Goal: Check status: Check status

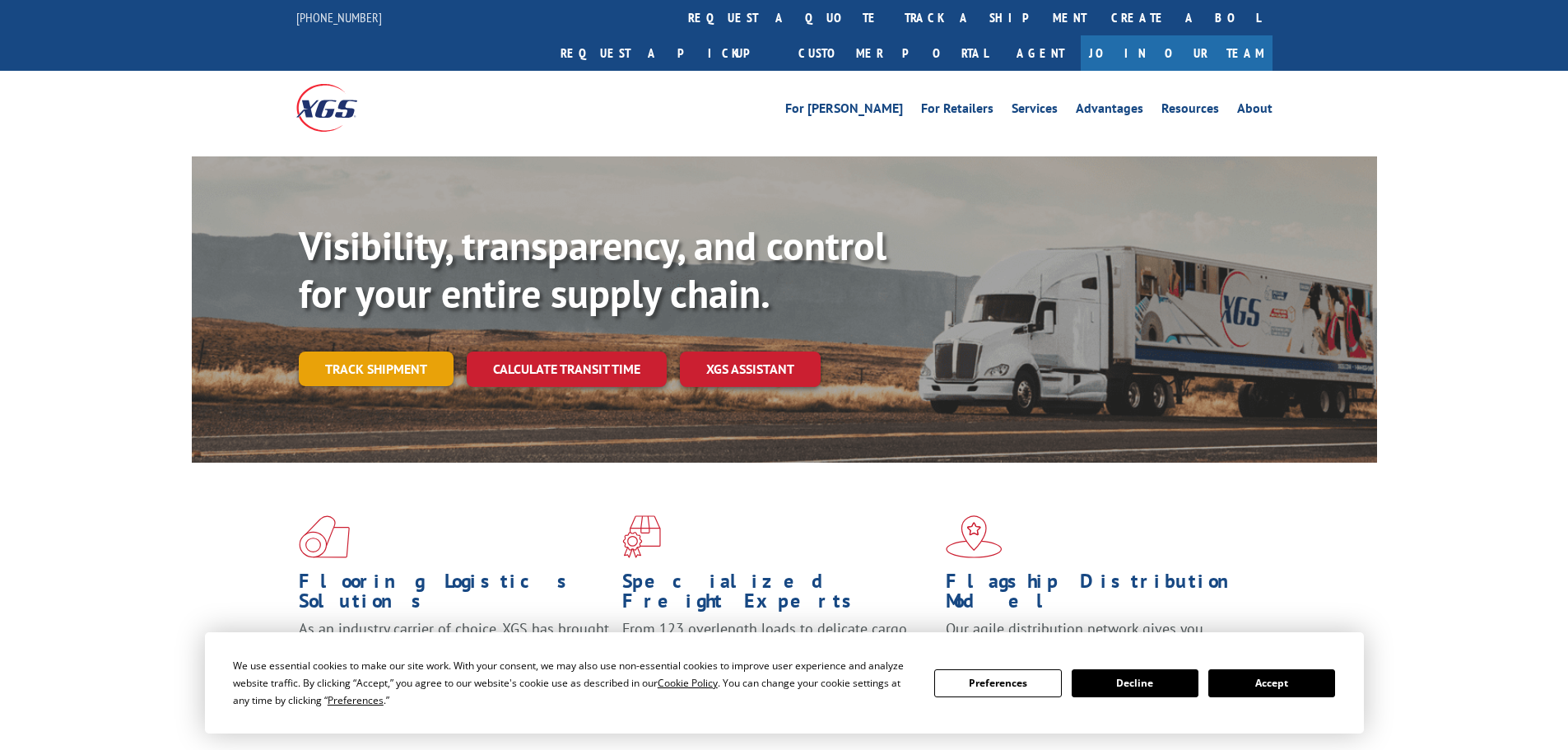
click at [396, 352] on link "Track shipment" at bounding box center [376, 369] width 155 height 34
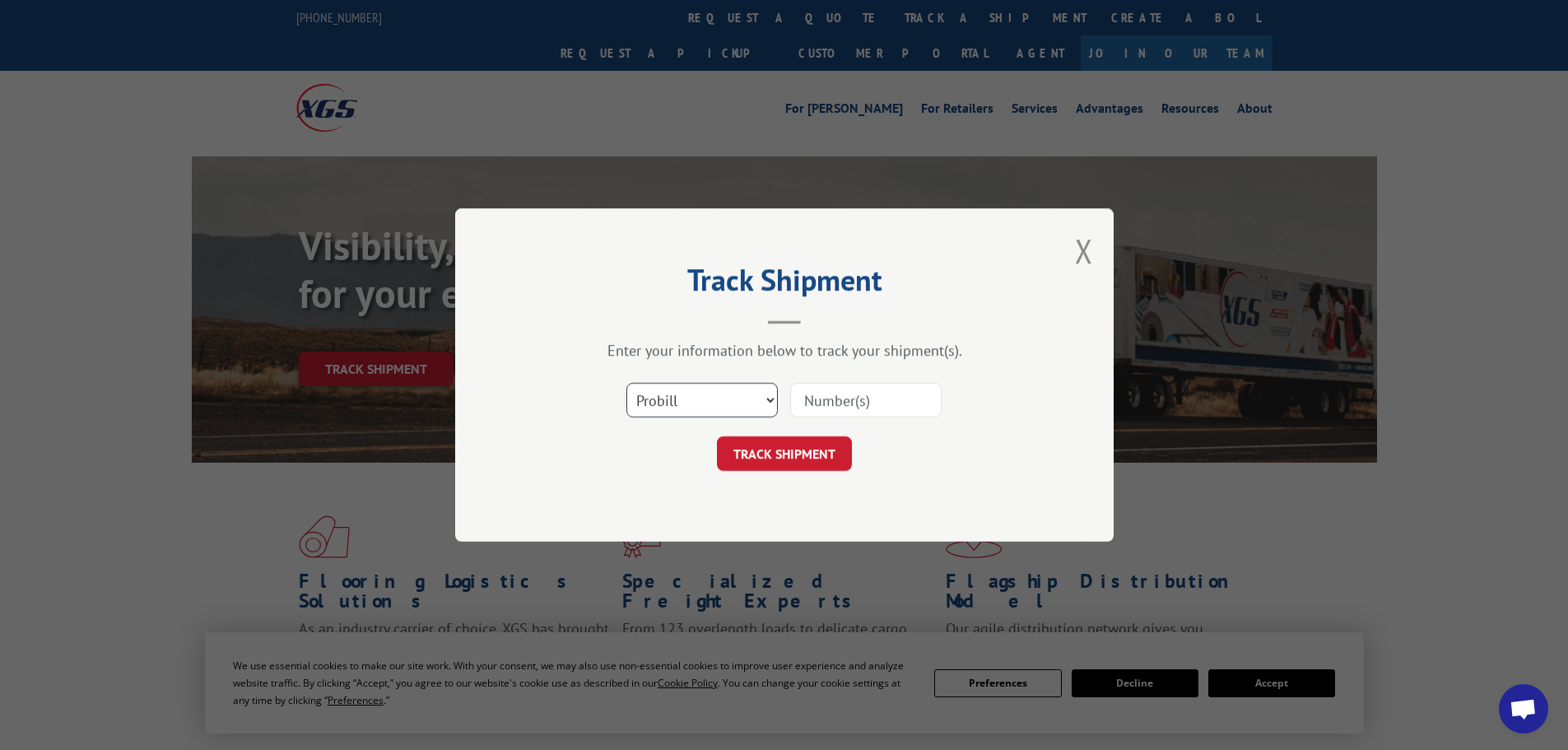
click at [750, 407] on select "Select category... Probill BOL PO" at bounding box center [701, 399] width 151 height 34
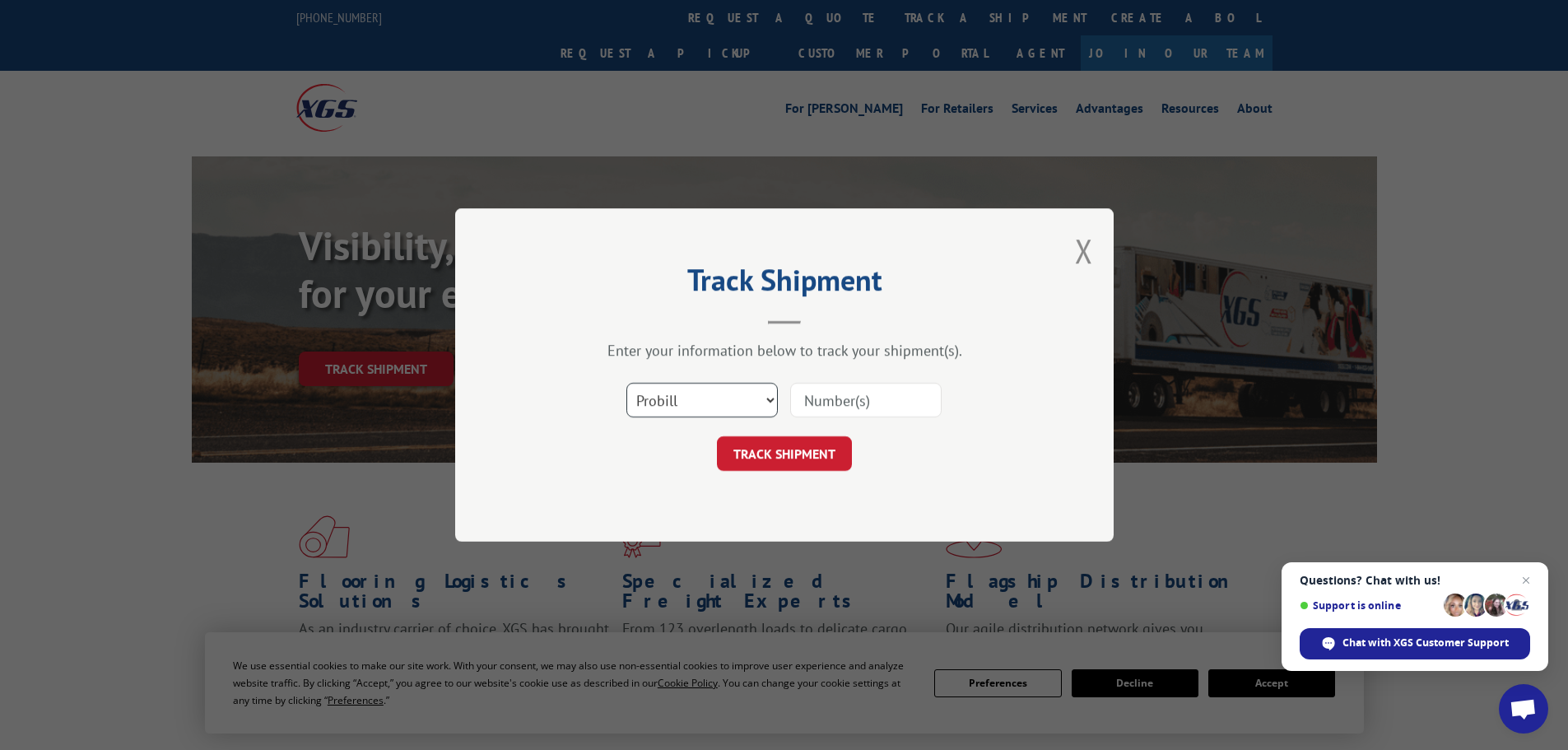
select select "po"
click at [626, 382] on select "Select category... Probill BOL PO" at bounding box center [701, 399] width 151 height 34
click at [822, 412] on input at bounding box center [866, 399] width 151 height 34
paste input "54507524"
type input "54507524"
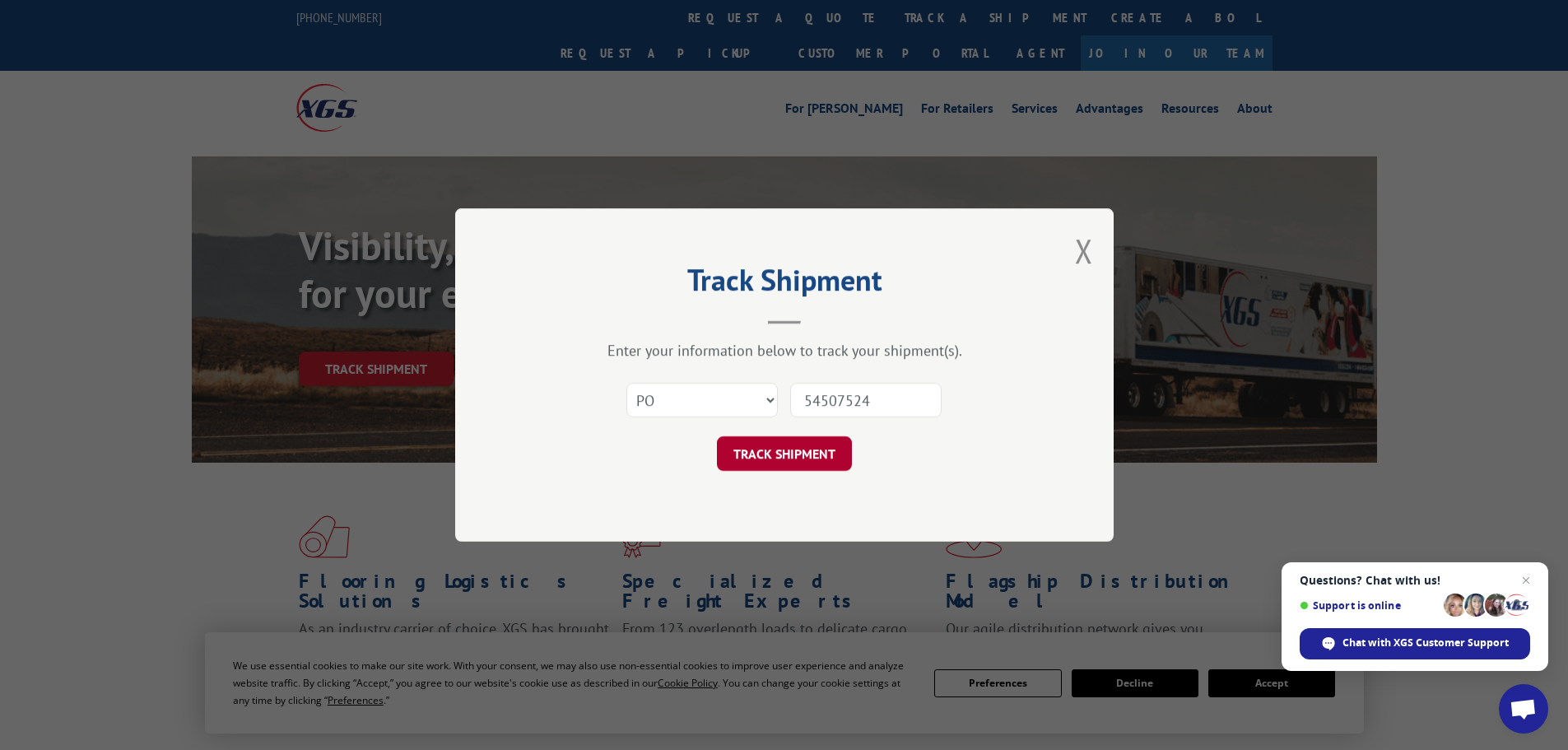
click at [800, 449] on button "TRACK SHIPMENT" at bounding box center [784, 453] width 135 height 34
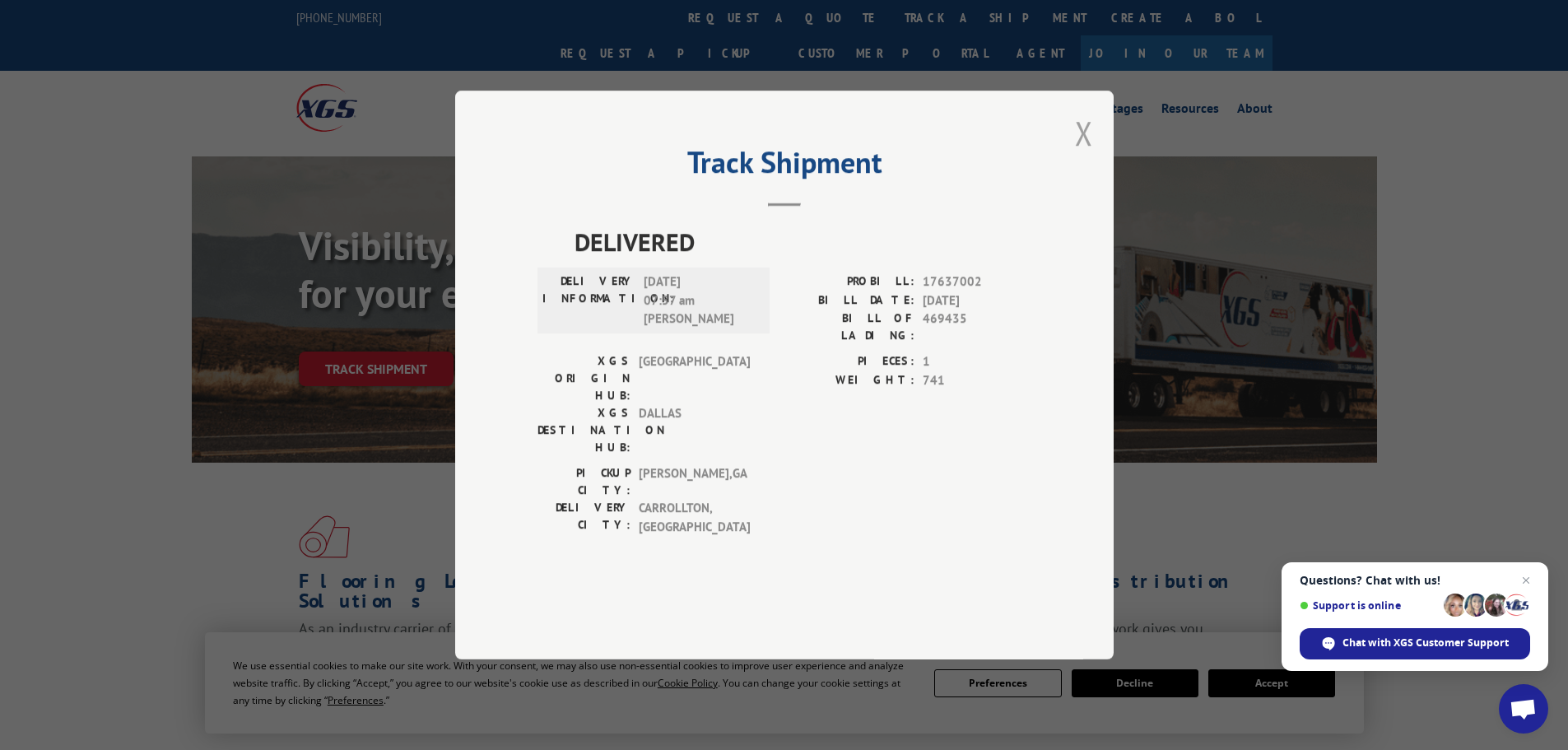
click at [1075, 155] on button "Close modal" at bounding box center [1084, 133] width 18 height 44
